Goal: Check status: Check status

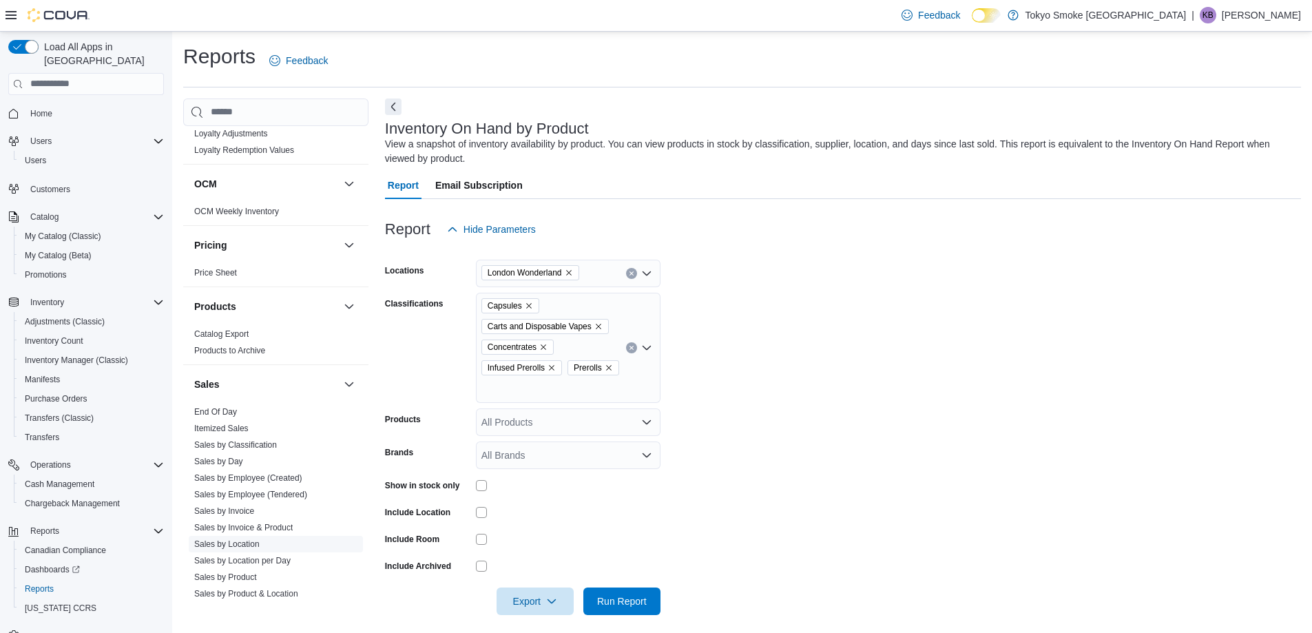
scroll to position [964, 0]
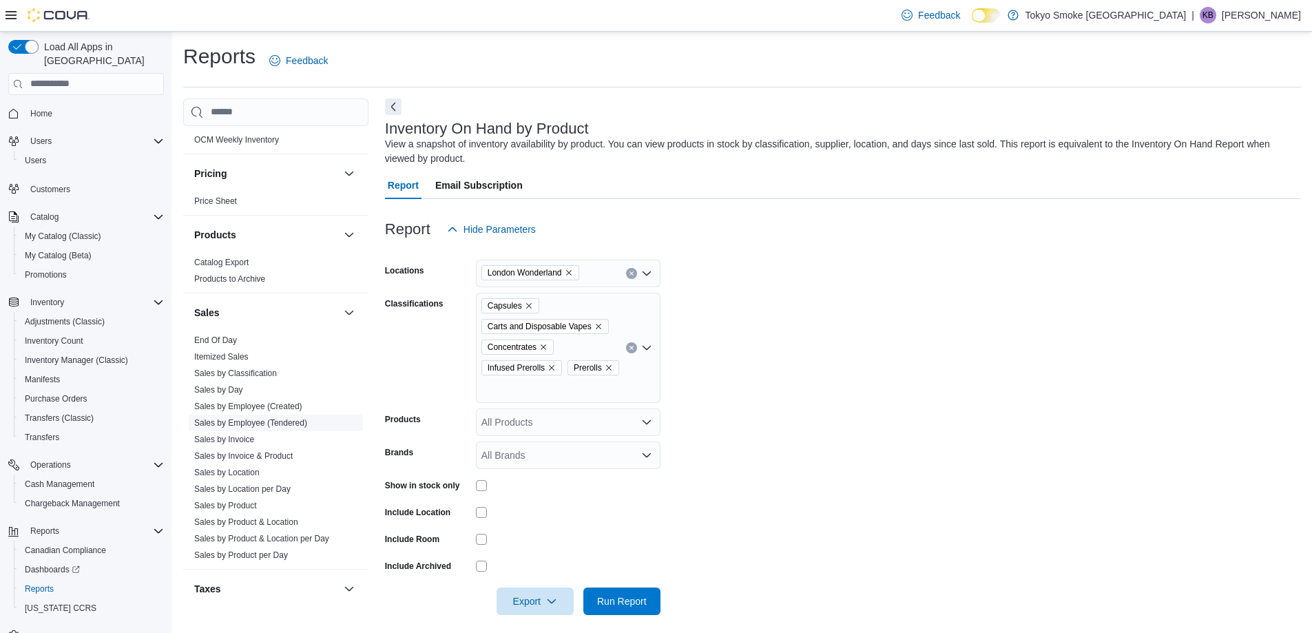
click at [302, 418] on link "Sales by Employee (Tendered)" at bounding box center [250, 423] width 113 height 10
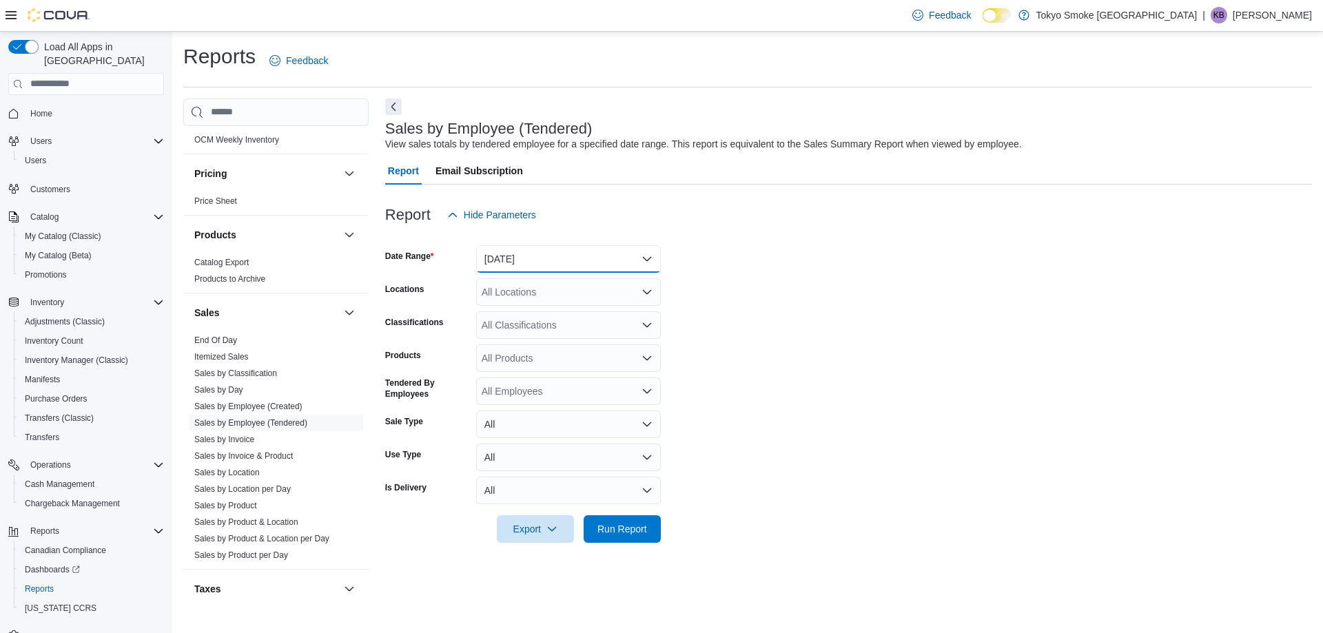
click at [541, 261] on button "[DATE]" at bounding box center [568, 259] width 185 height 28
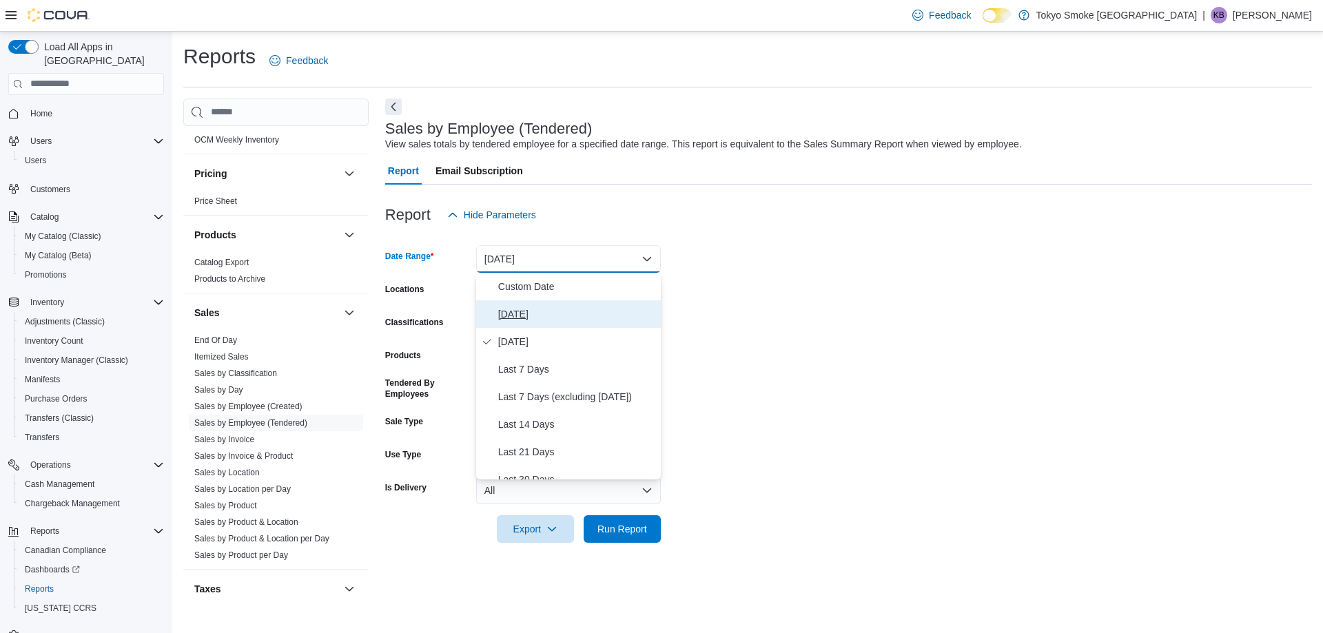
click at [532, 315] on span "[DATE]" at bounding box center [576, 314] width 157 height 17
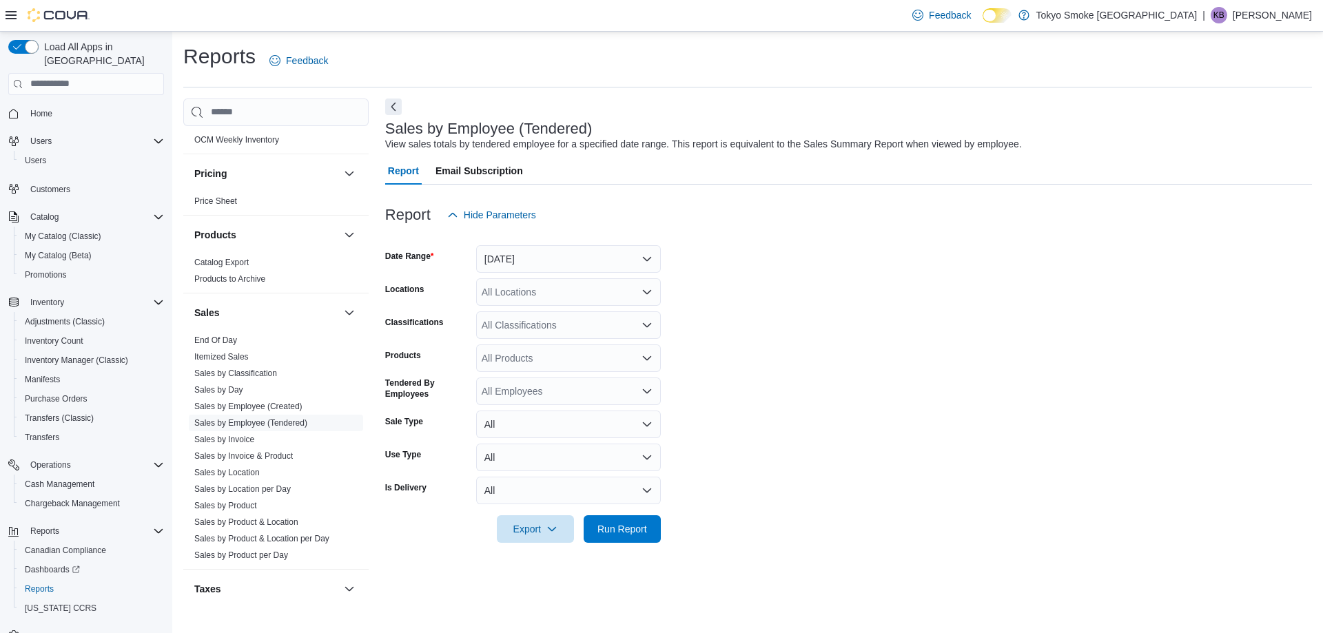
click at [539, 283] on div "All Locations" at bounding box center [568, 292] width 185 height 28
type input "**"
click at [556, 320] on span "London Wonderland" at bounding box center [555, 316] width 87 height 14
click at [988, 319] on form "Date Range [DATE] Locations [GEOGRAPHIC_DATA] Wonderland Classifications All Cl…" at bounding box center [848, 386] width 926 height 314
click at [656, 518] on button "Run Report" at bounding box center [621, 529] width 77 height 28
